Goal: Information Seeking & Learning: Learn about a topic

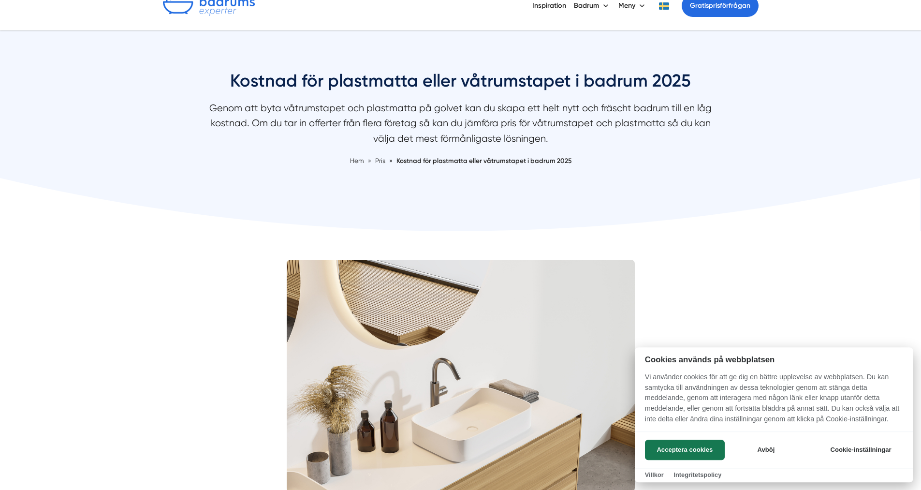
scroll to position [46, 0]
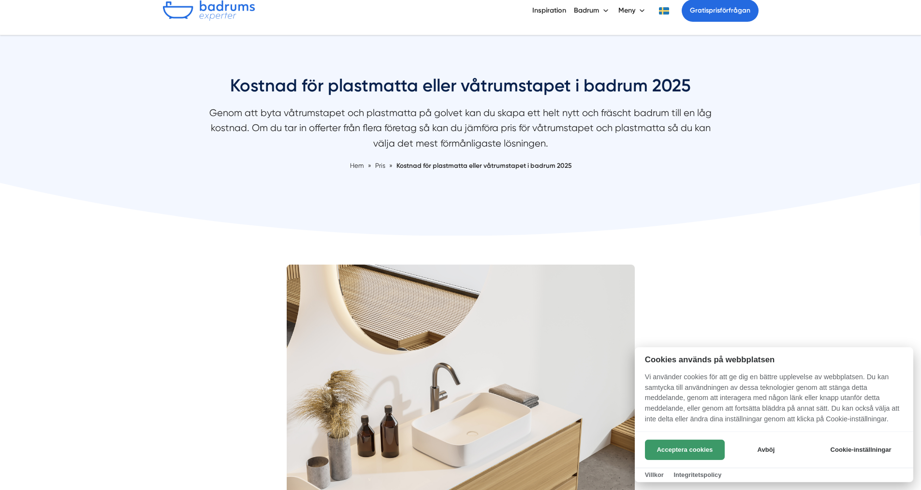
click at [701, 445] on button "Acceptera cookies" at bounding box center [685, 449] width 80 height 20
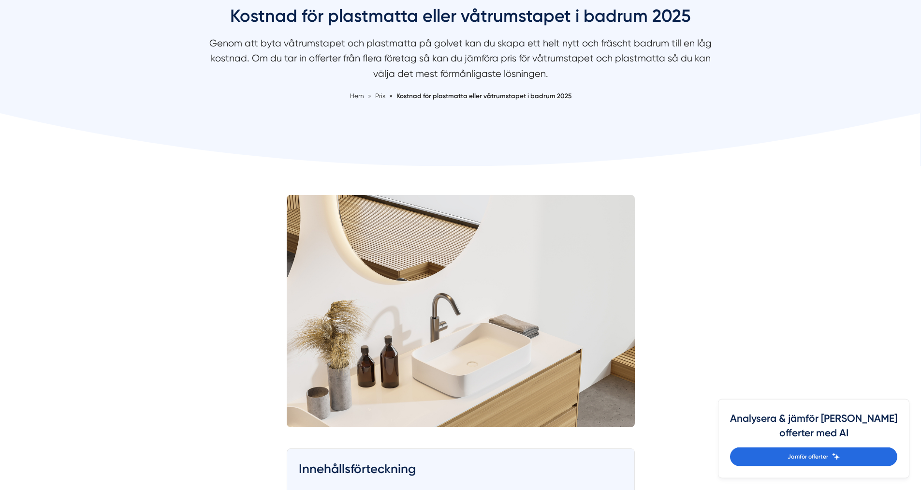
scroll to position [190, 0]
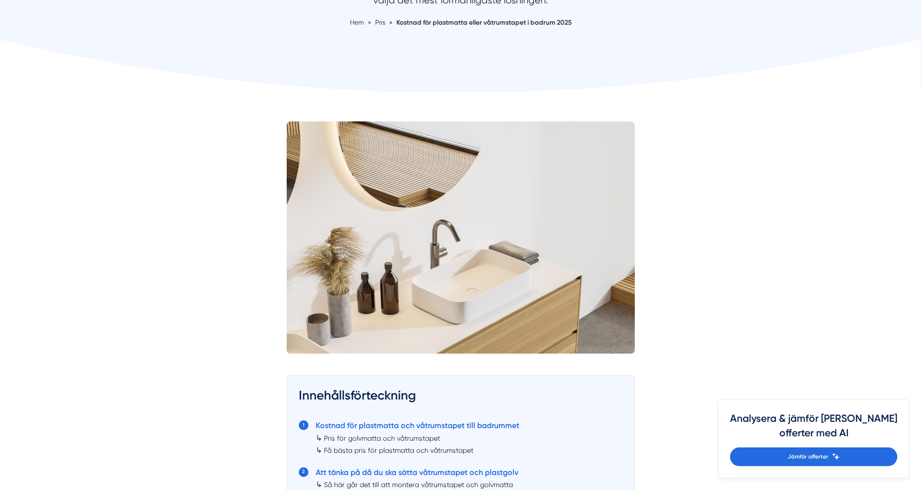
click at [918, 46] on icon at bounding box center [461, 67] width 922 height 54
click at [918, 46] on icon at bounding box center [461, 66] width 922 height 54
click at [918, 47] on icon at bounding box center [461, 66] width 922 height 54
drag, startPoint x: 915, startPoint y: 56, endPoint x: 914, endPoint y: 63, distance: 7.3
click at [914, 63] on icon at bounding box center [461, 66] width 922 height 54
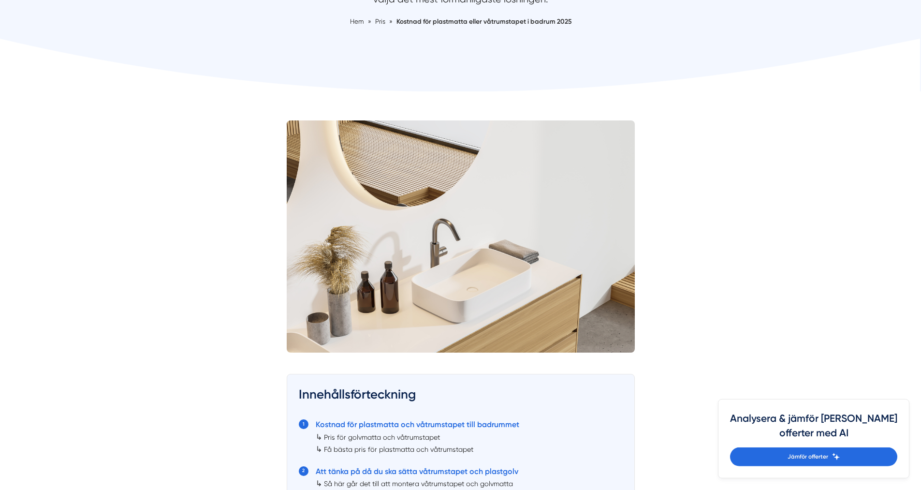
click at [915, 67] on icon at bounding box center [461, 66] width 922 height 54
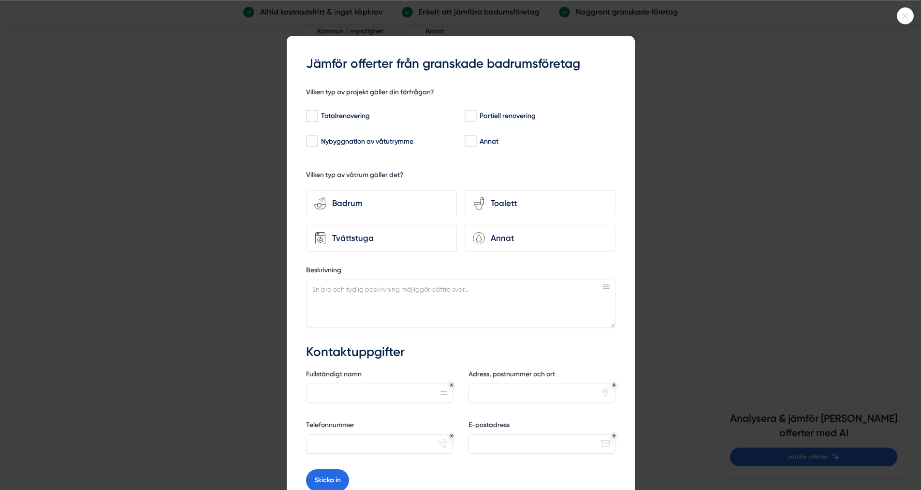
scroll to position [2128, 0]
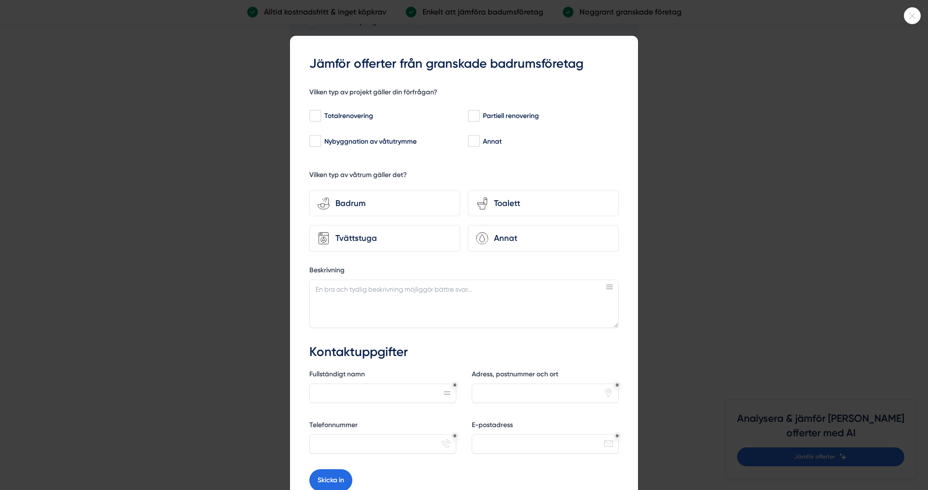
click at [912, 13] on icon at bounding box center [912, 16] width 16 height 6
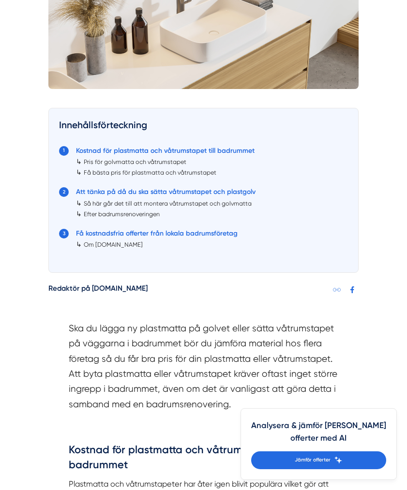
scroll to position [358, 0]
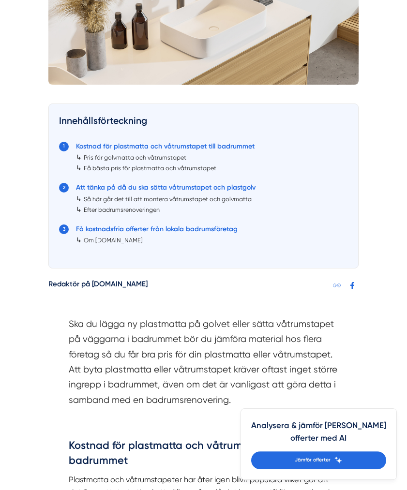
click at [134, 157] on link "Pris för golvmatta och våtrumstapet" at bounding box center [135, 157] width 102 height 7
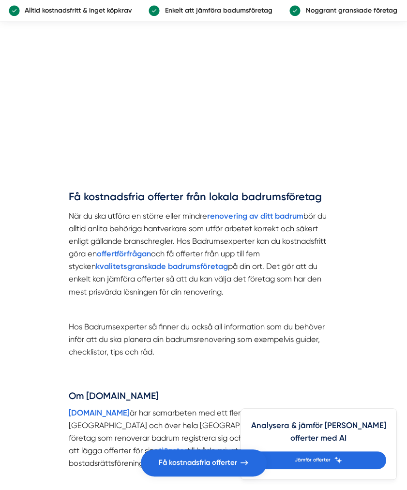
scroll to position [2864, 0]
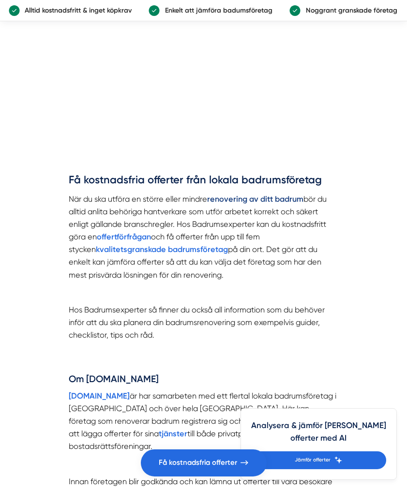
click at [251, 194] on strong "renovering av ditt badrum" at bounding box center [255, 198] width 96 height 9
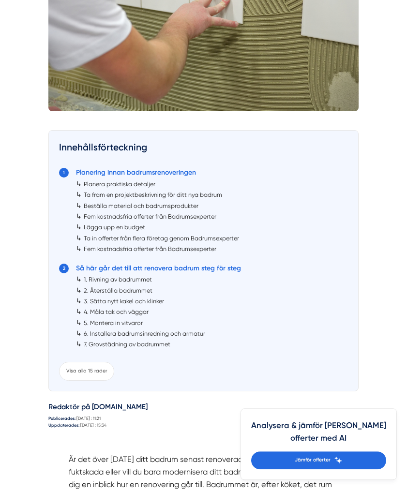
scroll to position [319, 0]
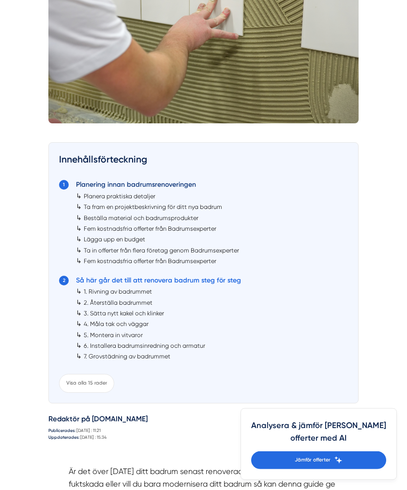
click at [169, 184] on link "Planering innan badrumsrenoveringen" at bounding box center [136, 184] width 120 height 8
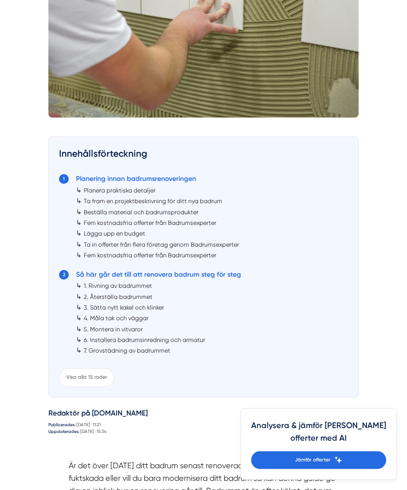
scroll to position [343, 0]
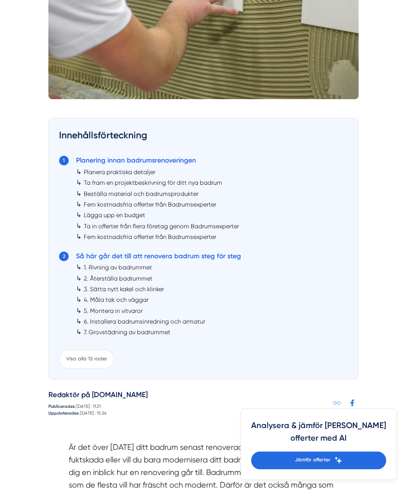
click at [118, 217] on link "Lägga upp en budget" at bounding box center [114, 214] width 61 height 7
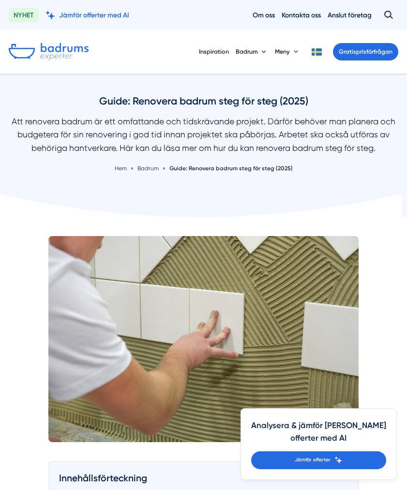
click at [204, 211] on icon at bounding box center [203, 206] width 407 height 24
